Goal: Task Accomplishment & Management: Use online tool/utility

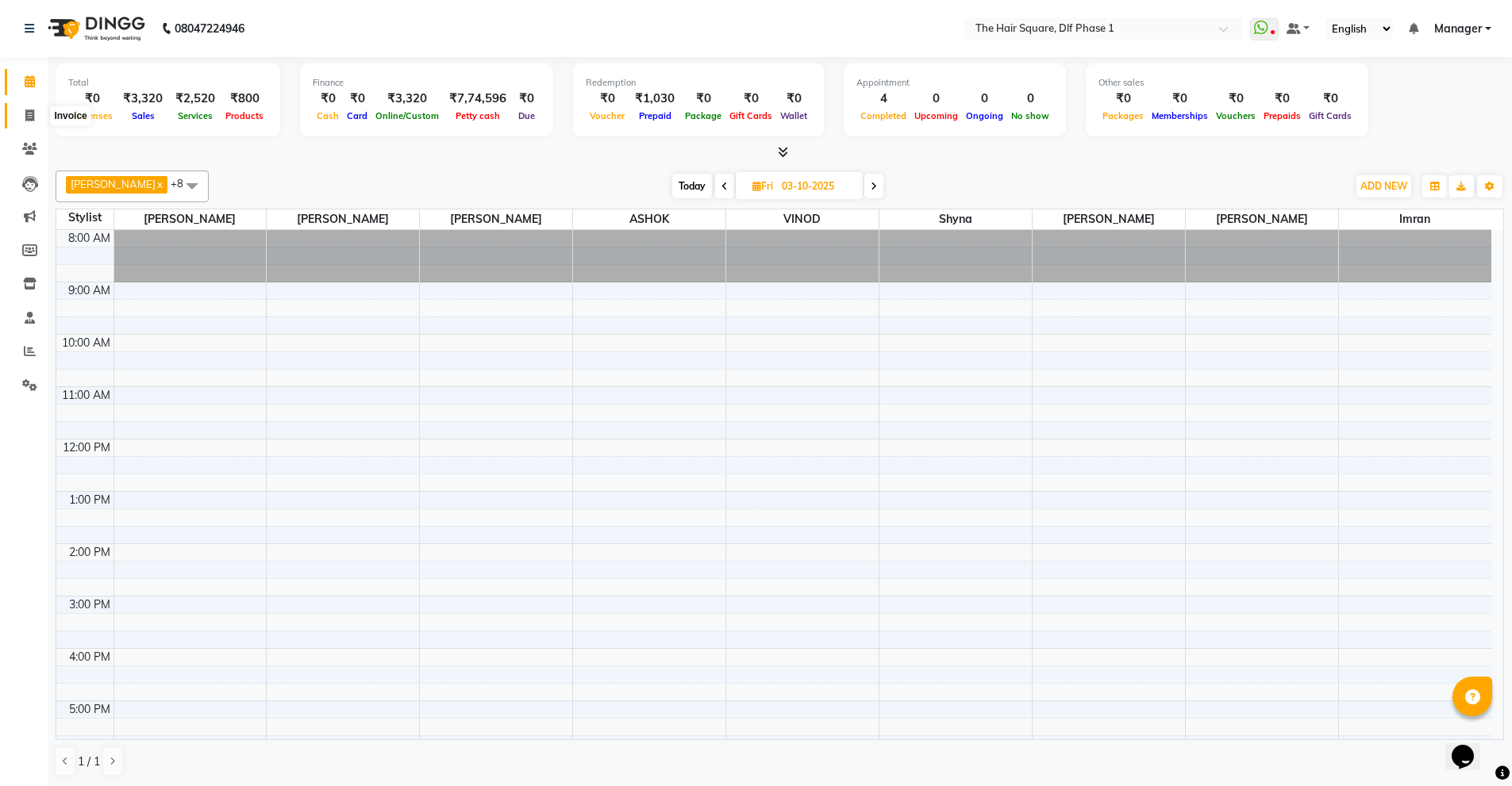
click at [24, 116] on span at bounding box center [29, 116] width 27 height 19
select select "5766"
select select "service"
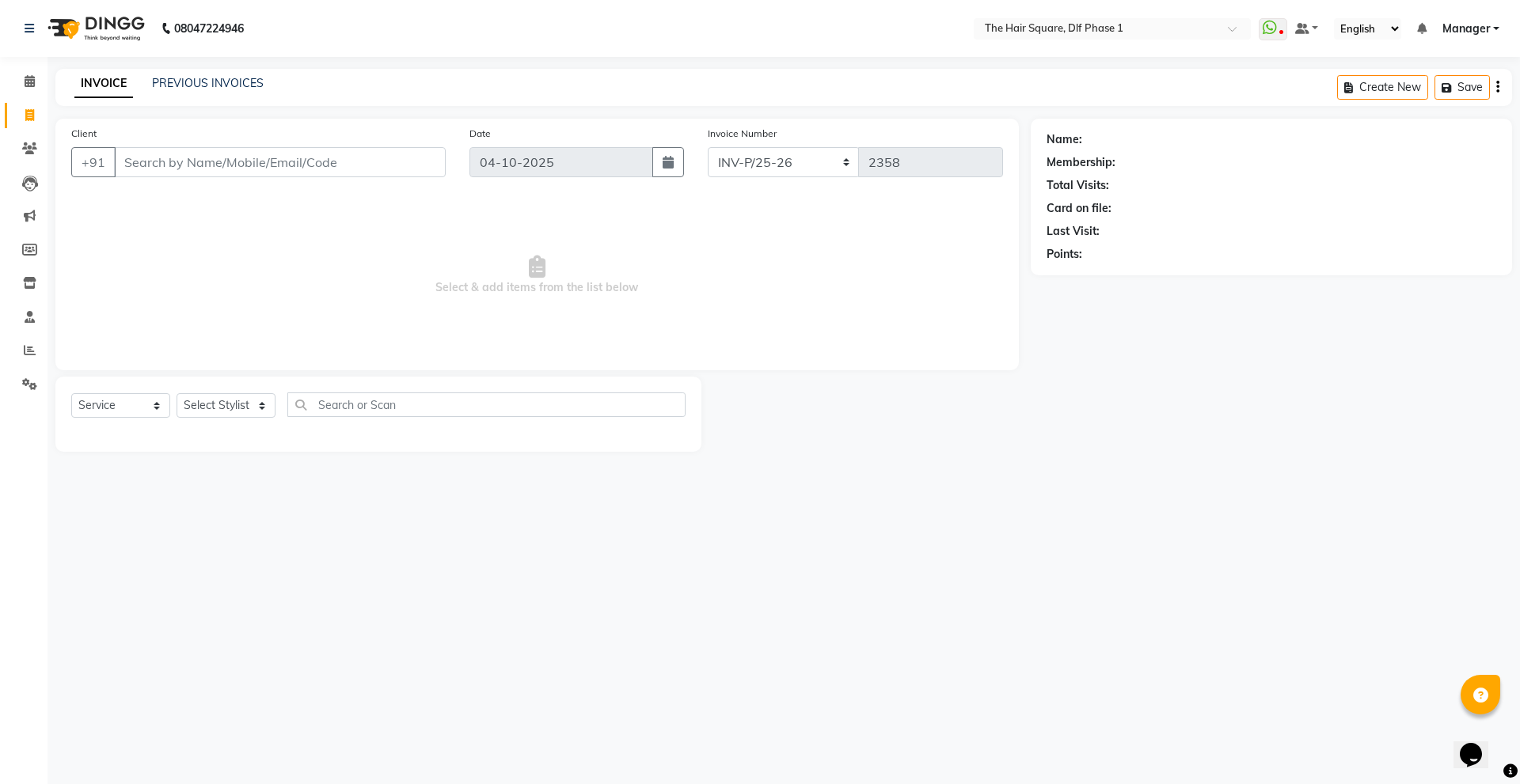
click at [160, 161] on input "Client" at bounding box center [280, 162] width 332 height 30
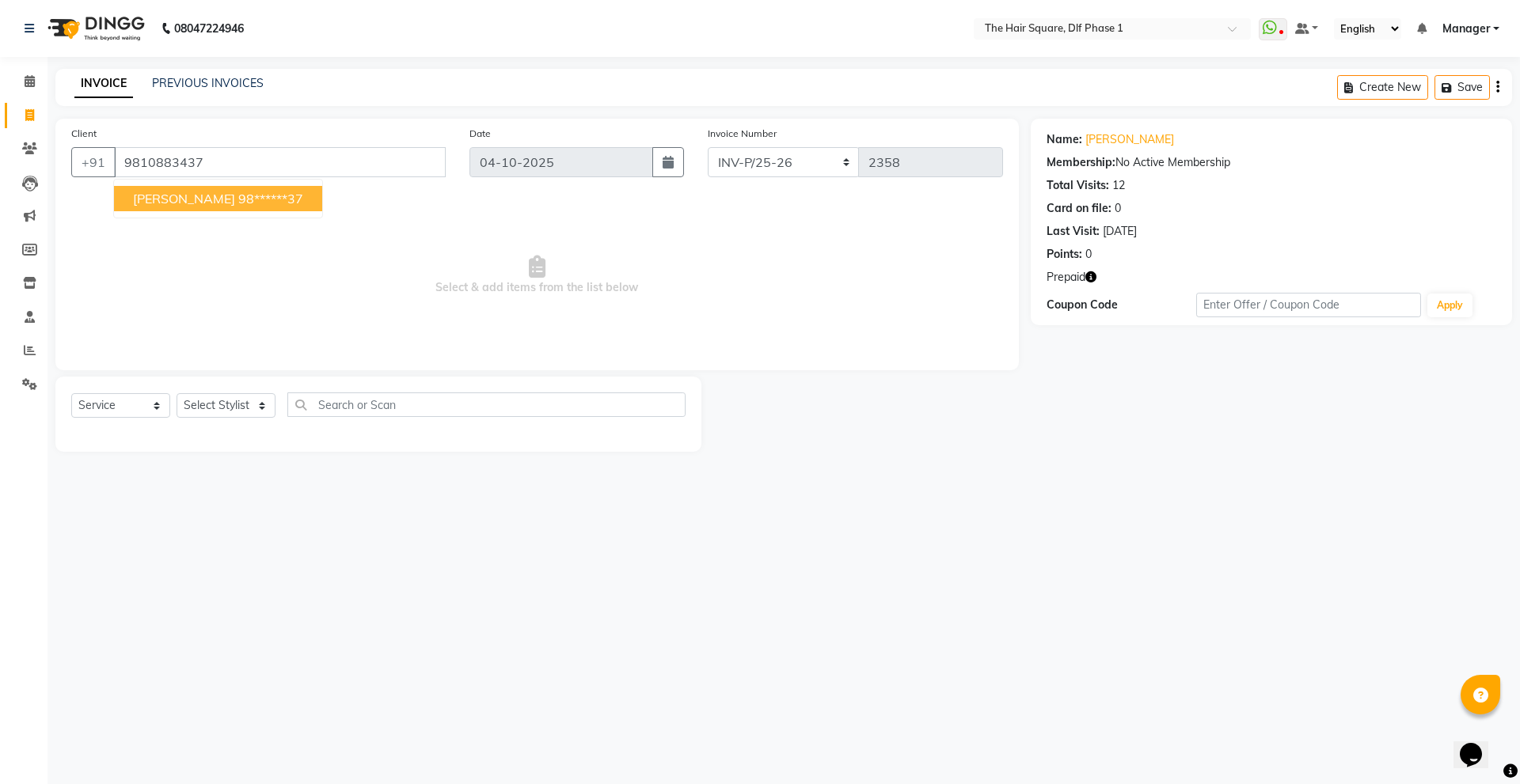
click at [210, 202] on span "[PERSON_NAME]" at bounding box center [184, 198] width 103 height 16
type input "98******37"
click at [1086, 277] on icon "button" at bounding box center [1090, 276] width 11 height 11
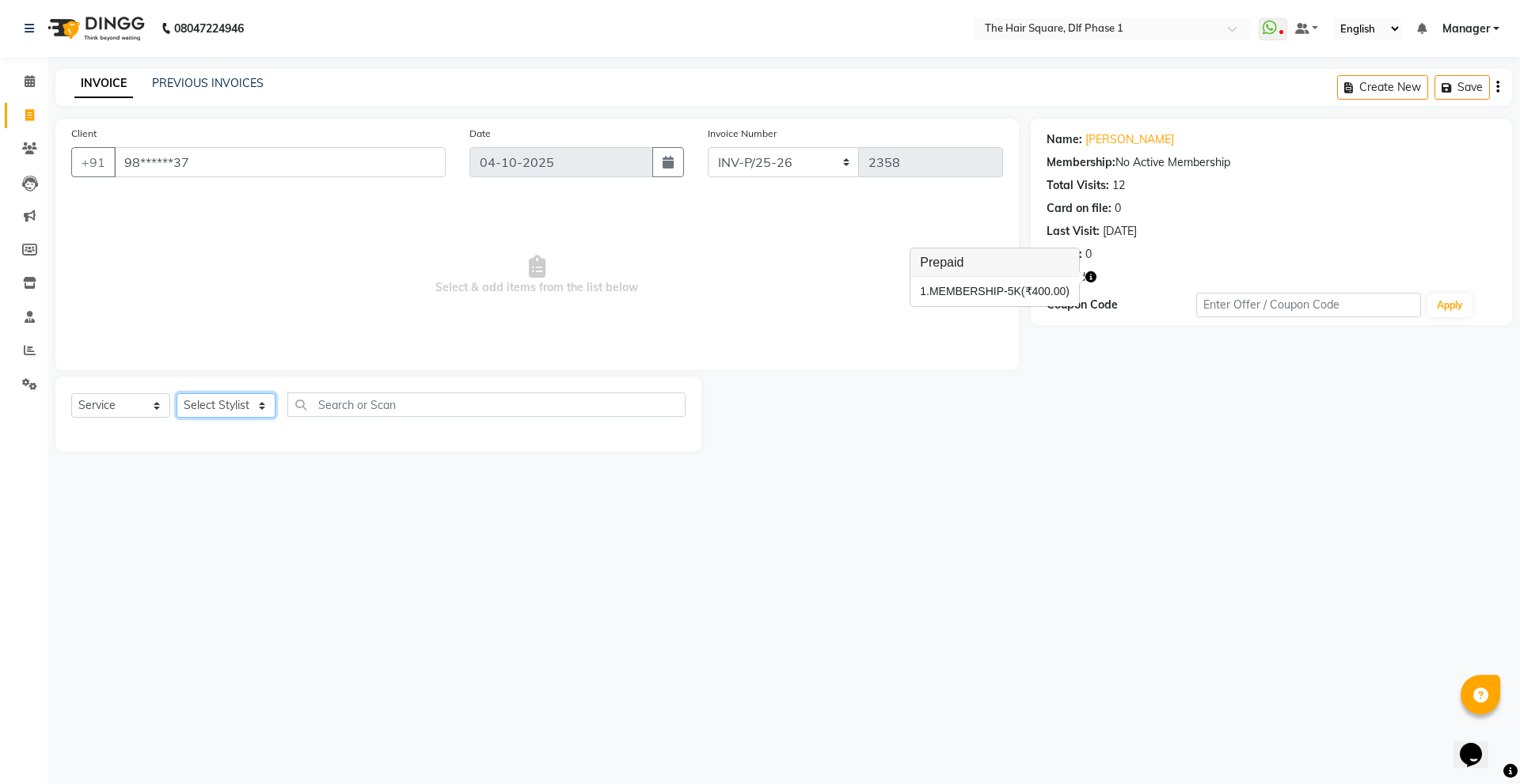
click at [224, 411] on select "Select Stylist [PERSON_NAME] AMIT [PERSON_NAME] [PERSON_NAME] [PERSON_NAME] Man…" at bounding box center [226, 405] width 99 height 24
select select "39560"
click at [177, 393] on select "Select Stylist [PERSON_NAME] AMIT [PERSON_NAME] [PERSON_NAME] [PERSON_NAME] Man…" at bounding box center [226, 405] width 99 height 24
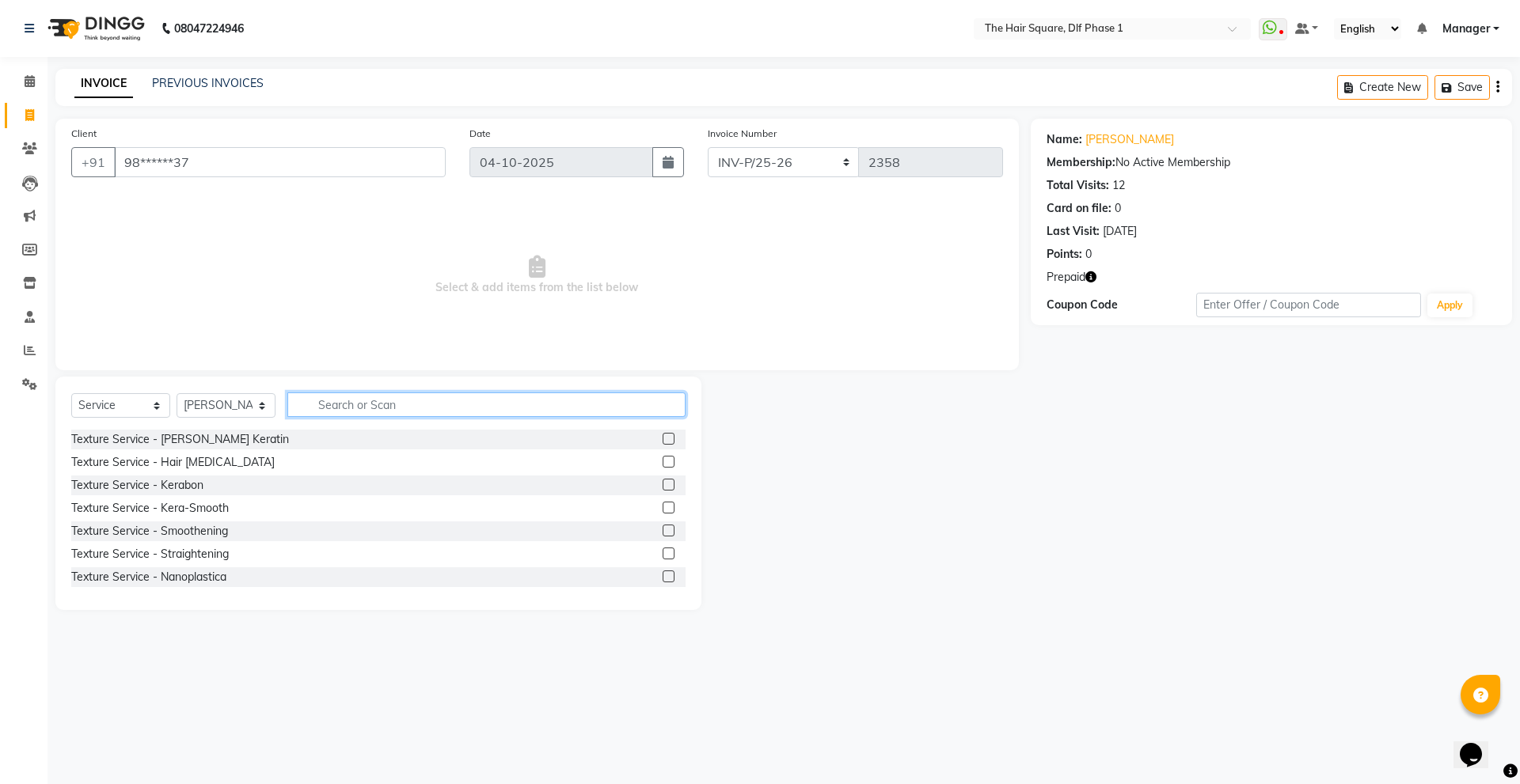
click at [377, 402] on input "text" at bounding box center [486, 404] width 399 height 24
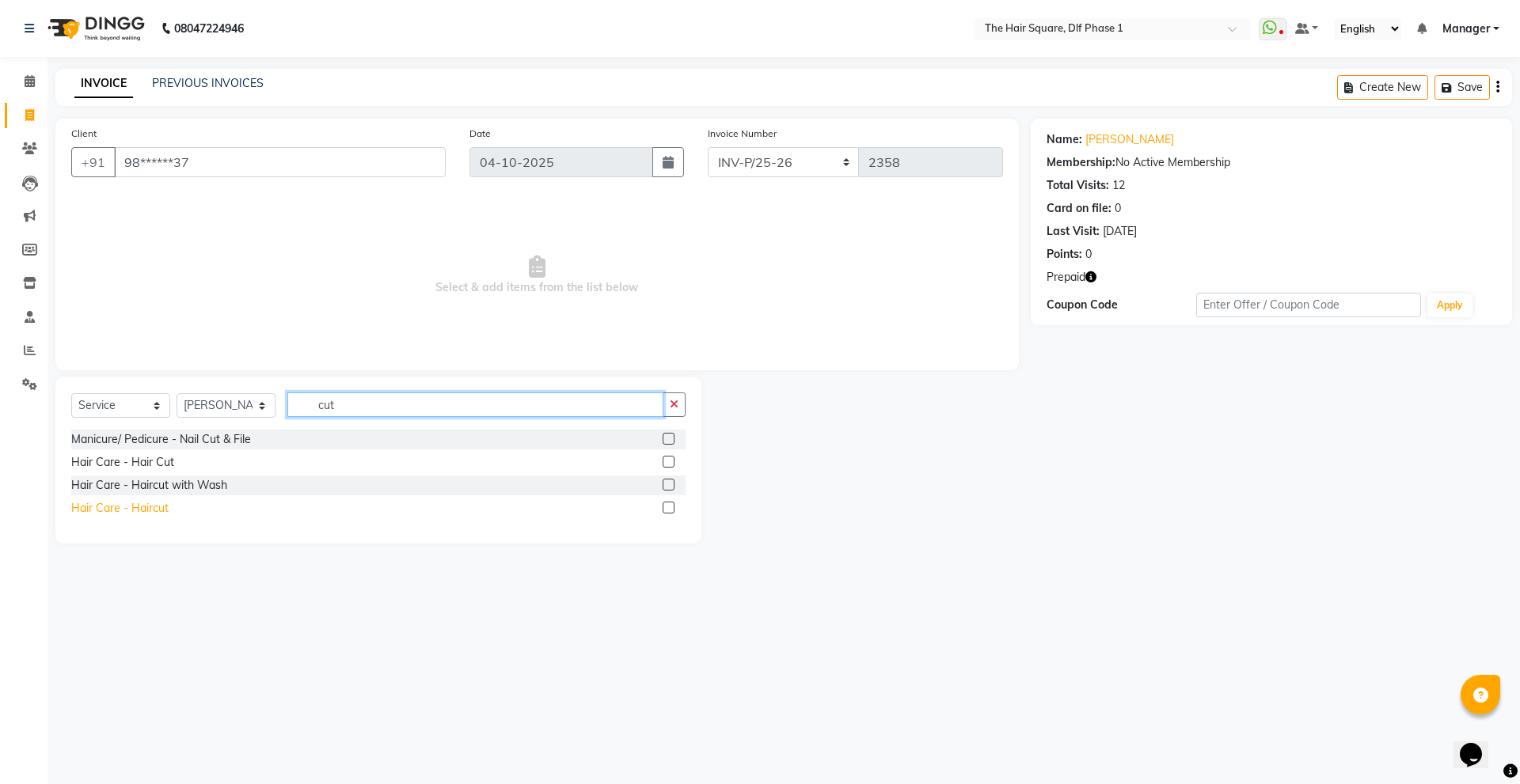
type input "cut"
click at [155, 513] on div "Hair Care - Haircut" at bounding box center [120, 508] width 98 height 17
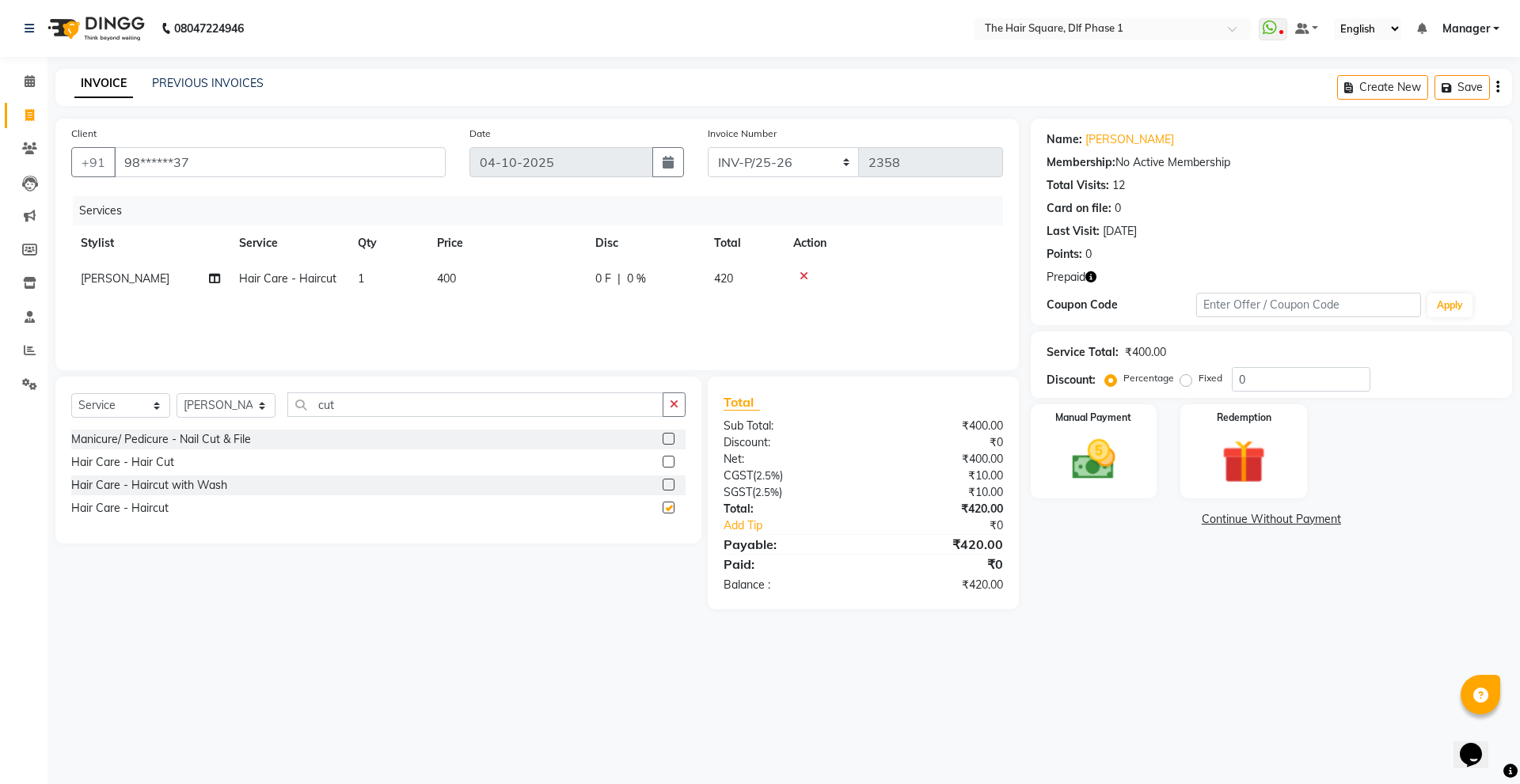
checkbox input "false"
click at [780, 169] on select "INV-P-MEMB/25-26 INV-P/25-26" at bounding box center [784, 162] width 152 height 30
select select "5959"
click at [708, 147] on select "INV-P-MEMB/25-26 INV-P/25-26" at bounding box center [784, 162] width 152 height 30
type input "0218"
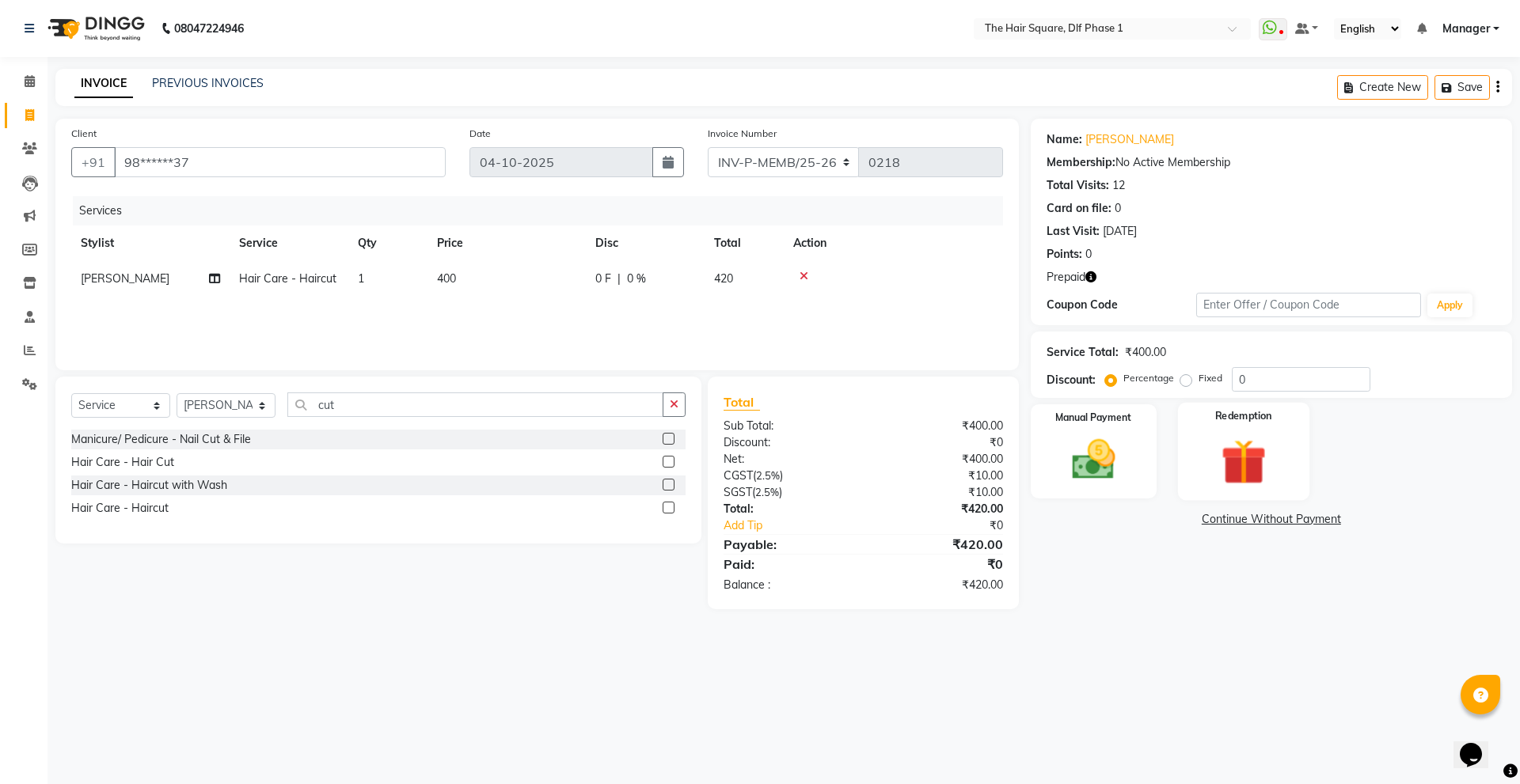
click at [1262, 459] on img at bounding box center [1243, 462] width 73 height 57
click at [1167, 520] on span "Prepaid 1" at bounding box center [1171, 520] width 52 height 19
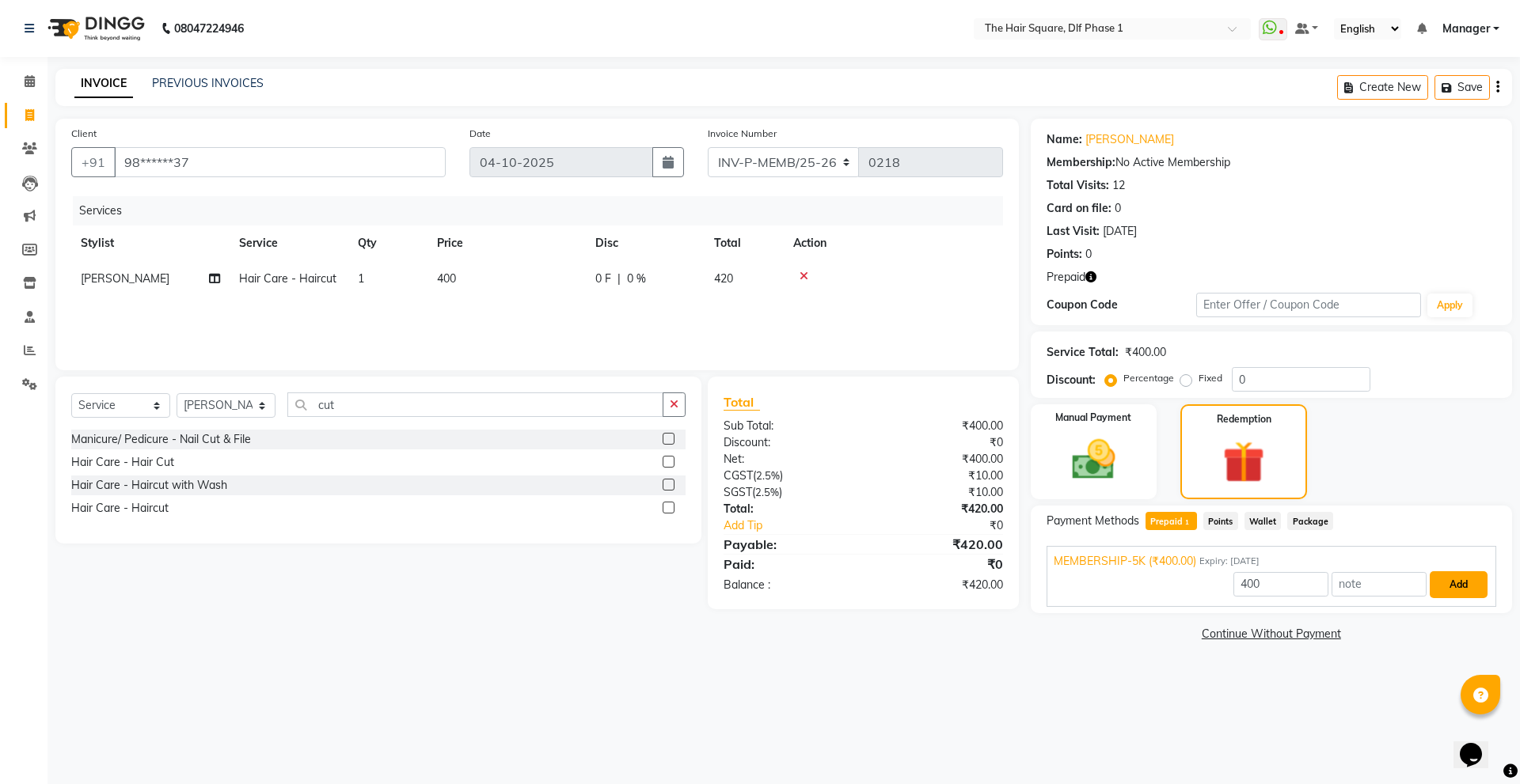
click at [1458, 590] on button "Add" at bounding box center [1458, 585] width 58 height 27
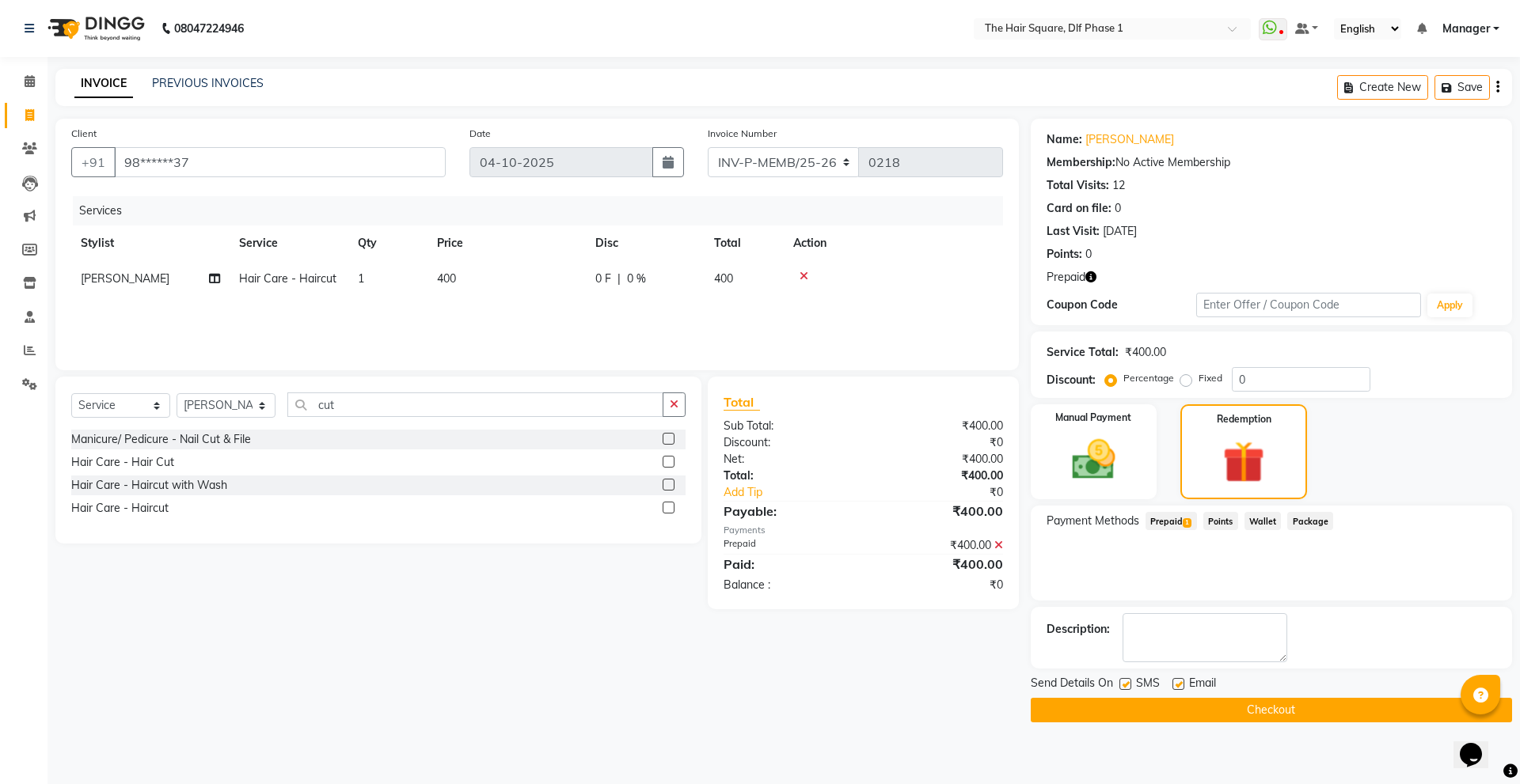
click at [1265, 699] on button "Checkout" at bounding box center [1271, 710] width 482 height 24
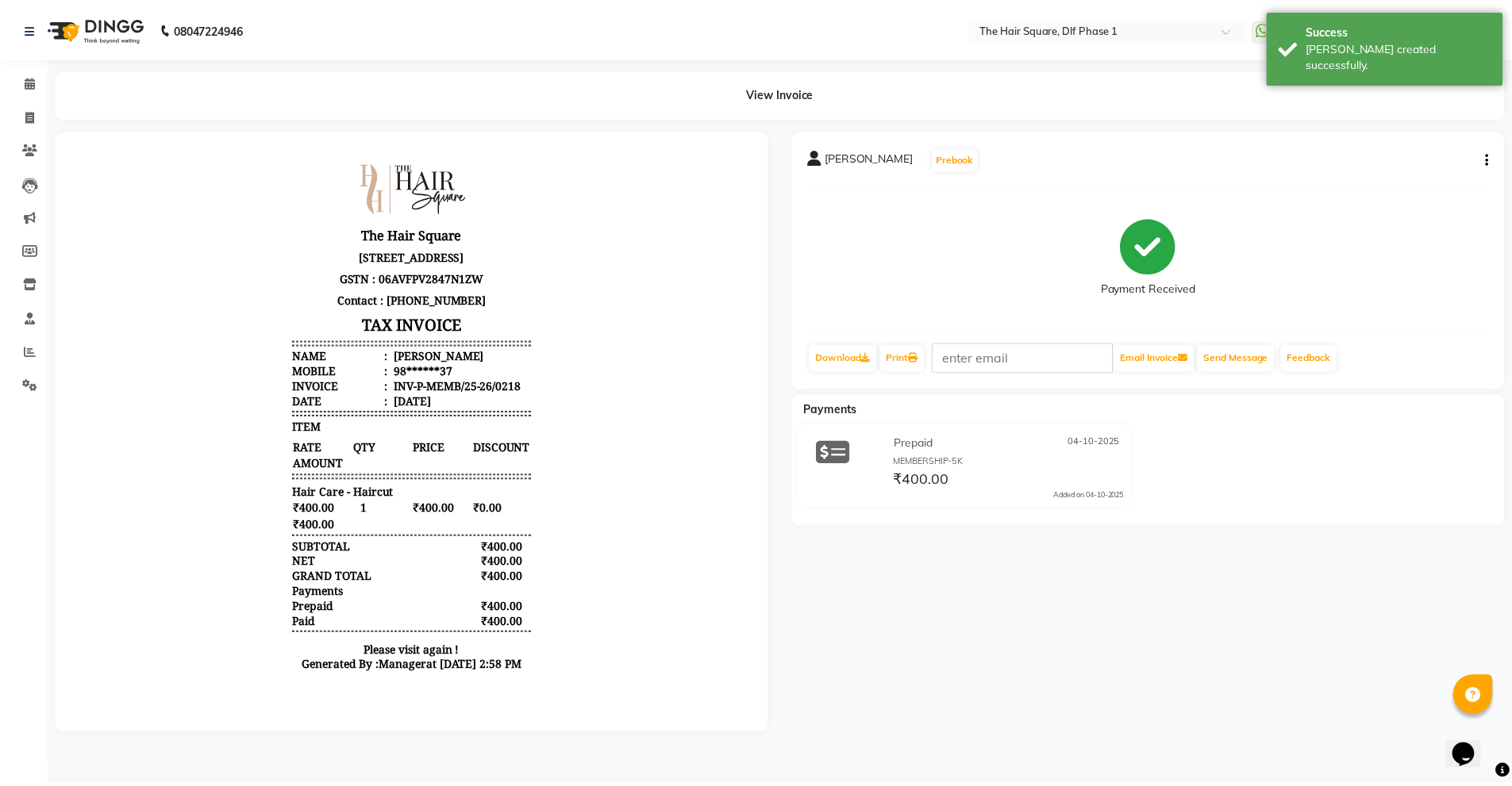
scroll to position [13, 0]
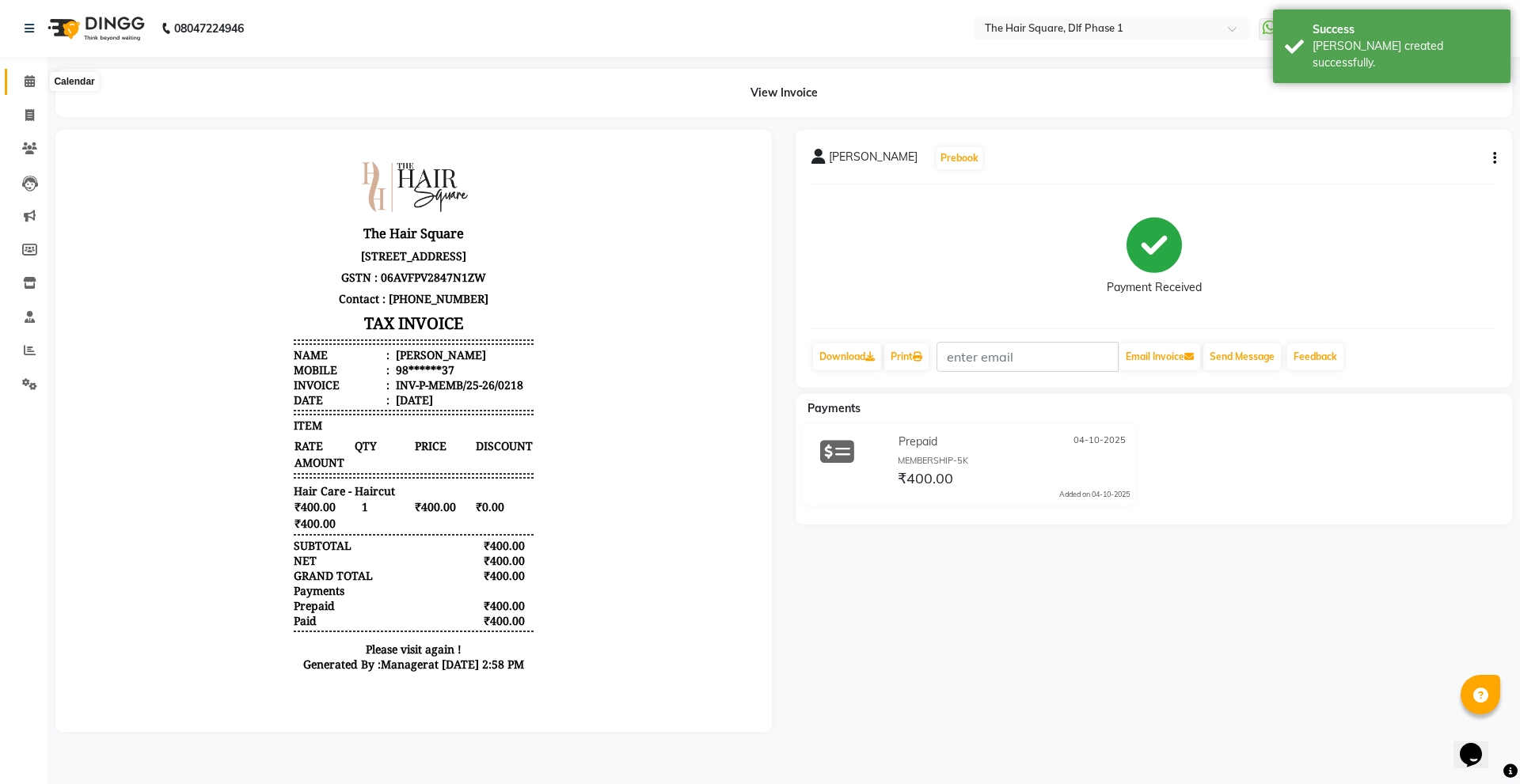
click at [24, 85] on icon at bounding box center [29, 81] width 11 height 12
